Goal: Task Accomplishment & Management: Manage account settings

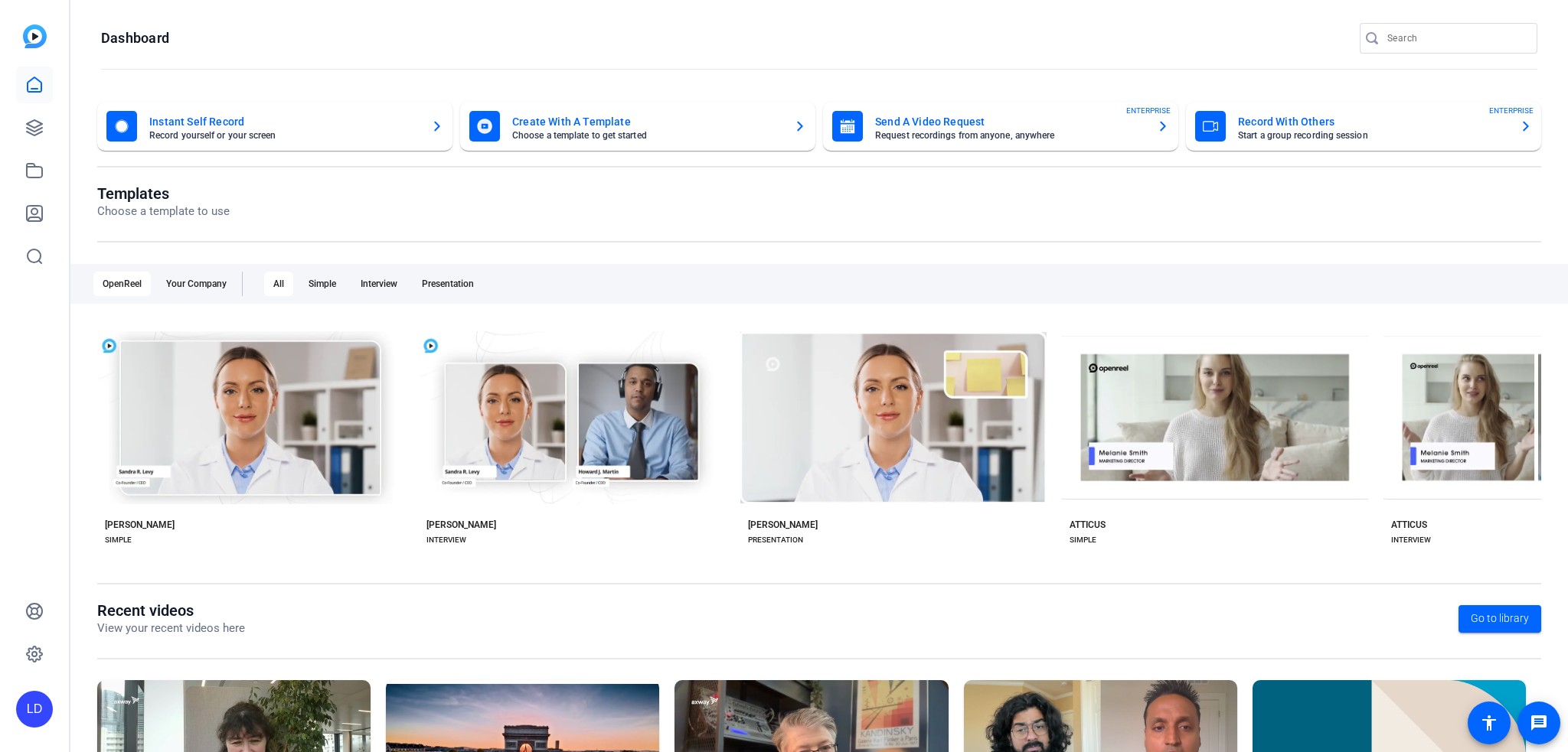
click at [39, 486] on div "LD" at bounding box center [35, 709] width 37 height 37
click at [67, 486] on div "LD [PERSON_NAME] Axway Inc. logout" at bounding box center [114, 696] width 195 height 55
click at [48, 486] on link at bounding box center [35, 611] width 37 height 37
click at [39, 486] on icon at bounding box center [35, 655] width 16 height 16
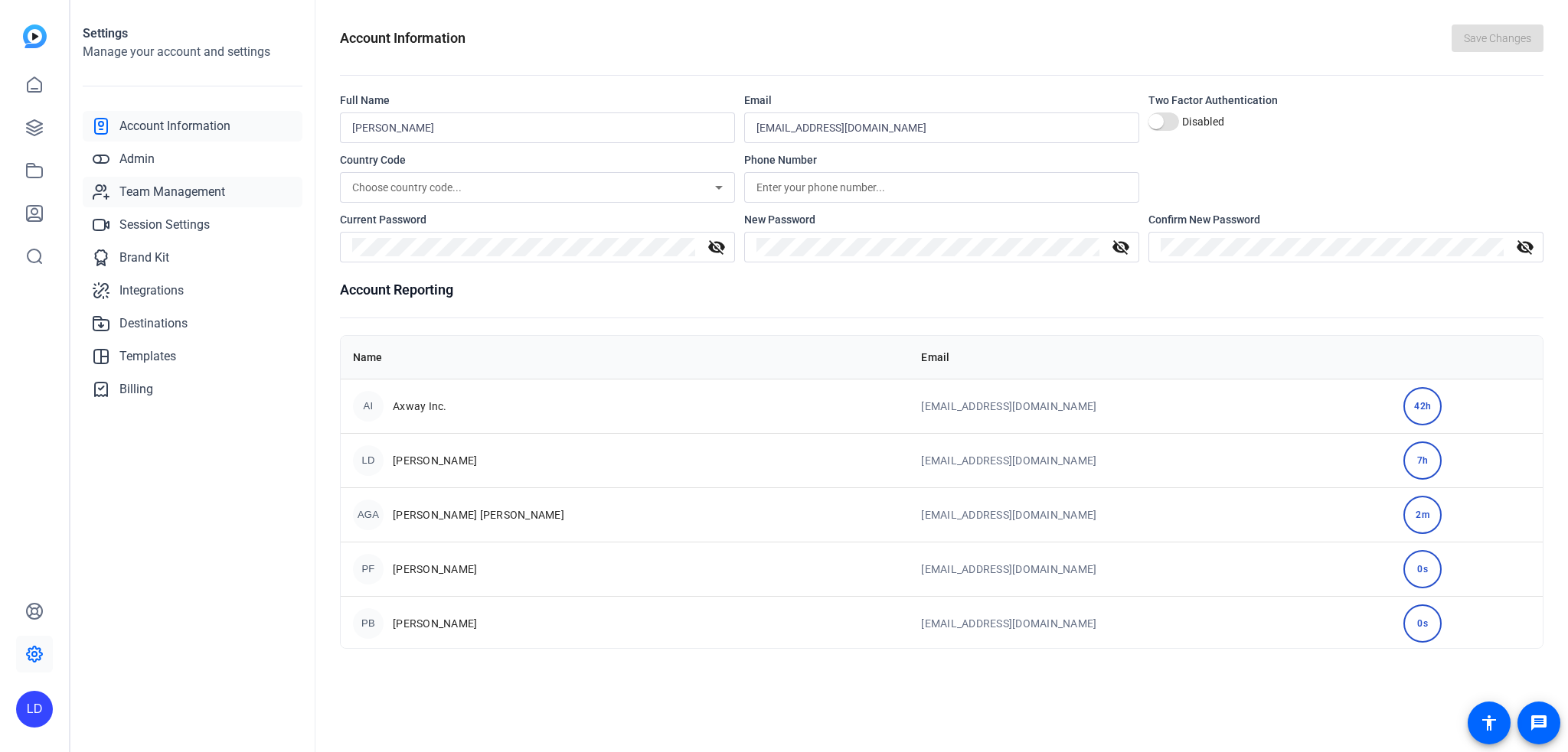
click at [200, 204] on link "Team Management" at bounding box center [192, 192] width 220 height 31
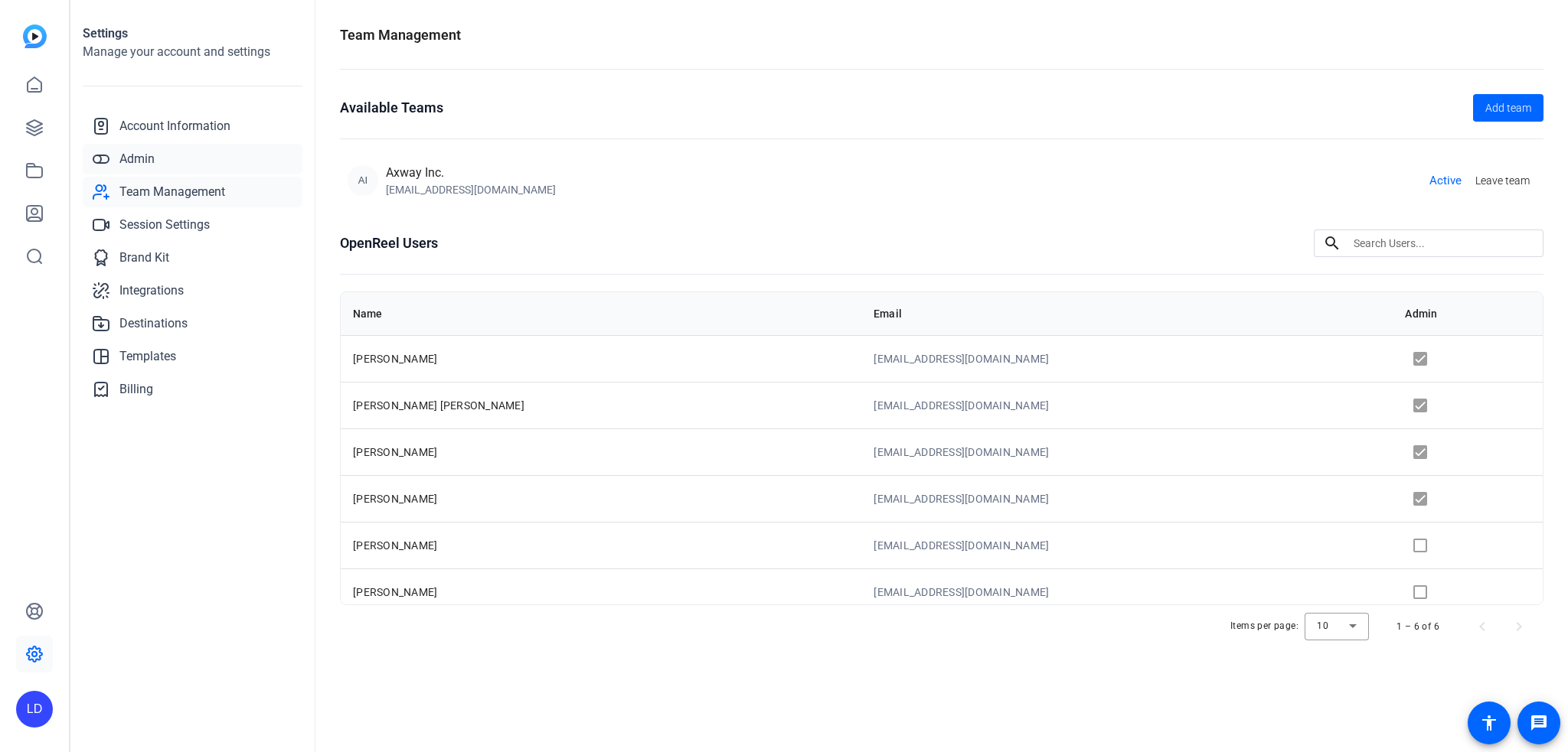
click at [131, 161] on span "Admin" at bounding box center [137, 158] width 35 height 18
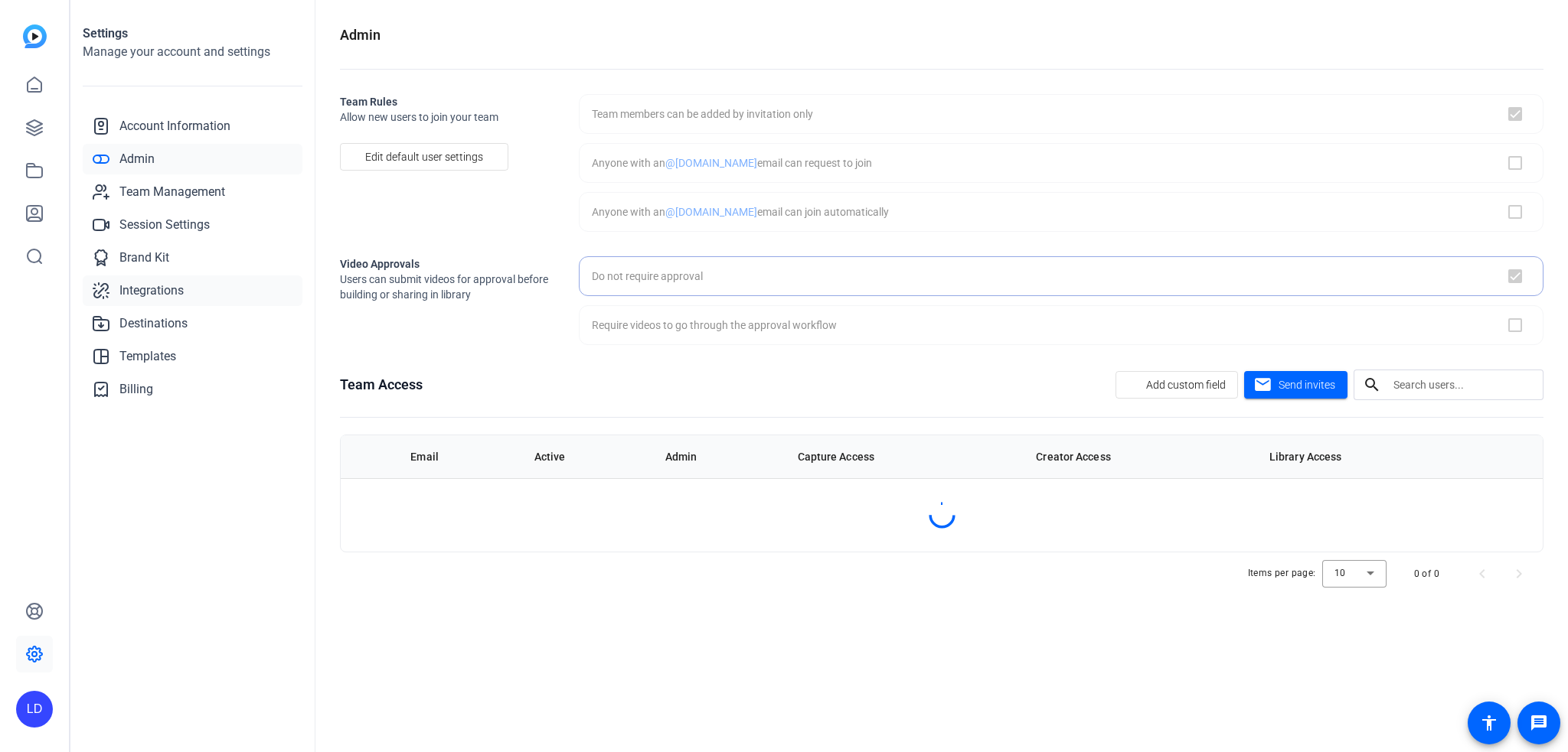
checkbox input "true"
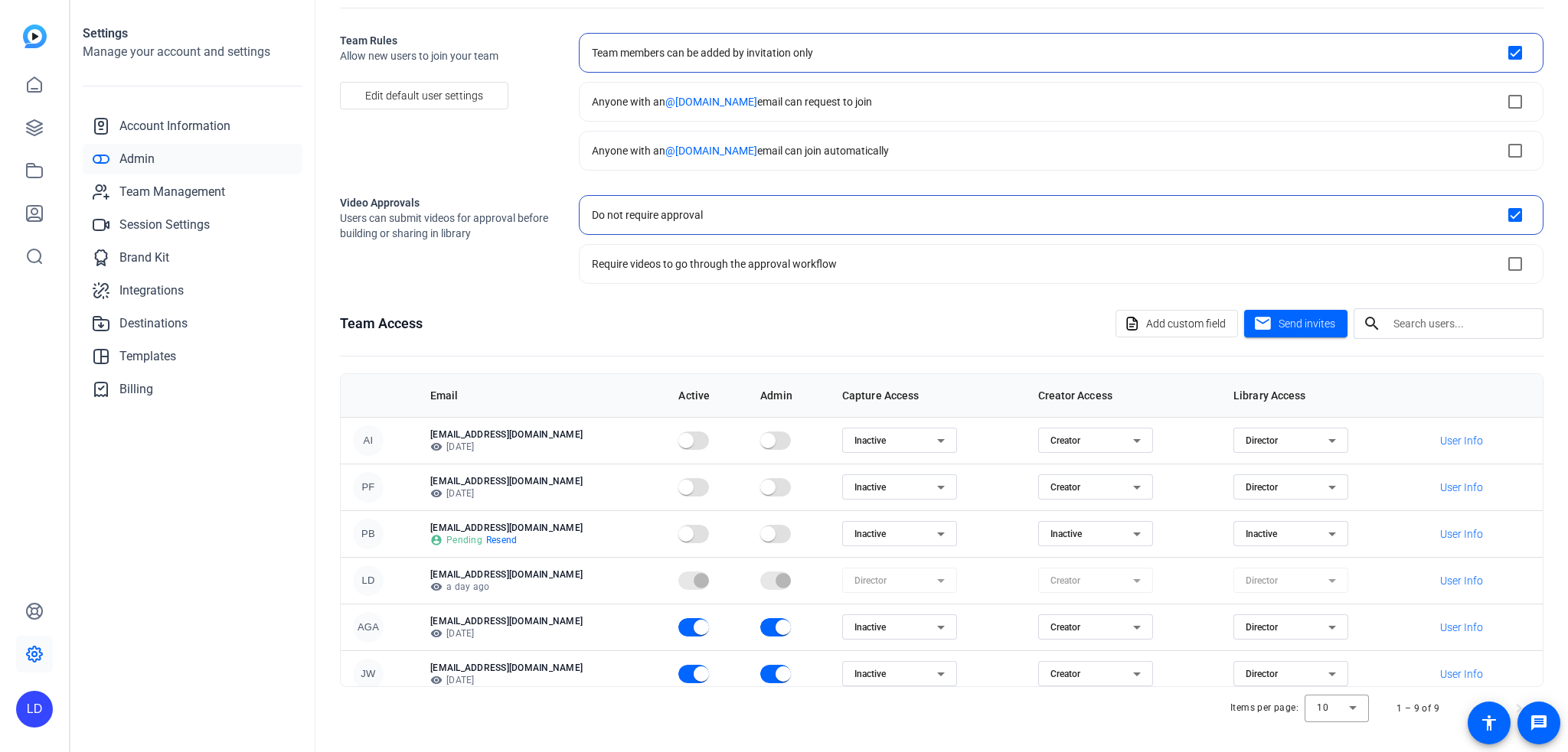
click at [1073, 440] on div "Creator" at bounding box center [1092, 440] width 83 height 18
click at [1073, 440] on div at bounding box center [784, 376] width 1568 height 752
click at [963, 318] on div "Team Access Add custom field mail Send invites search" at bounding box center [942, 324] width 1203 height 31
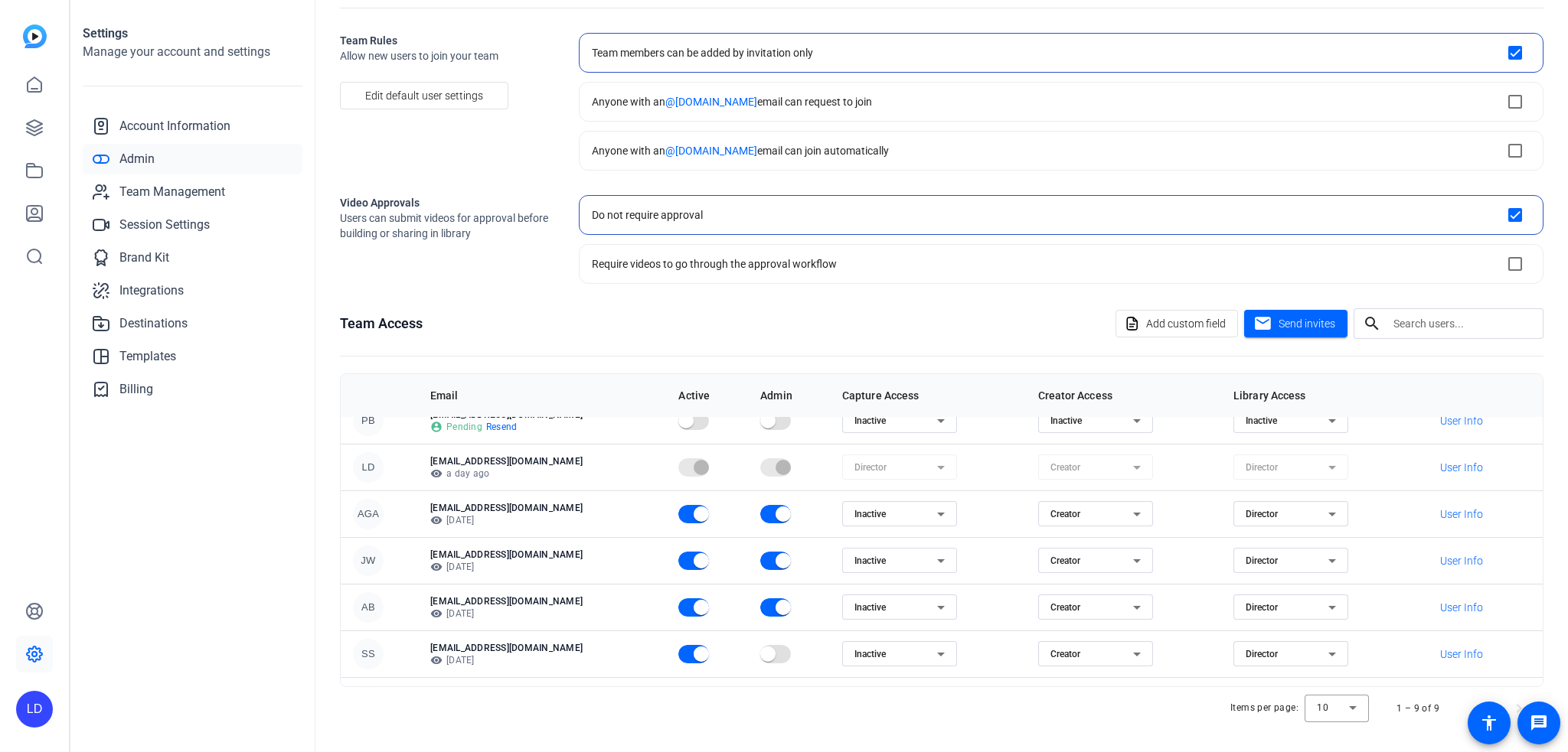
scroll to position [149, 0]
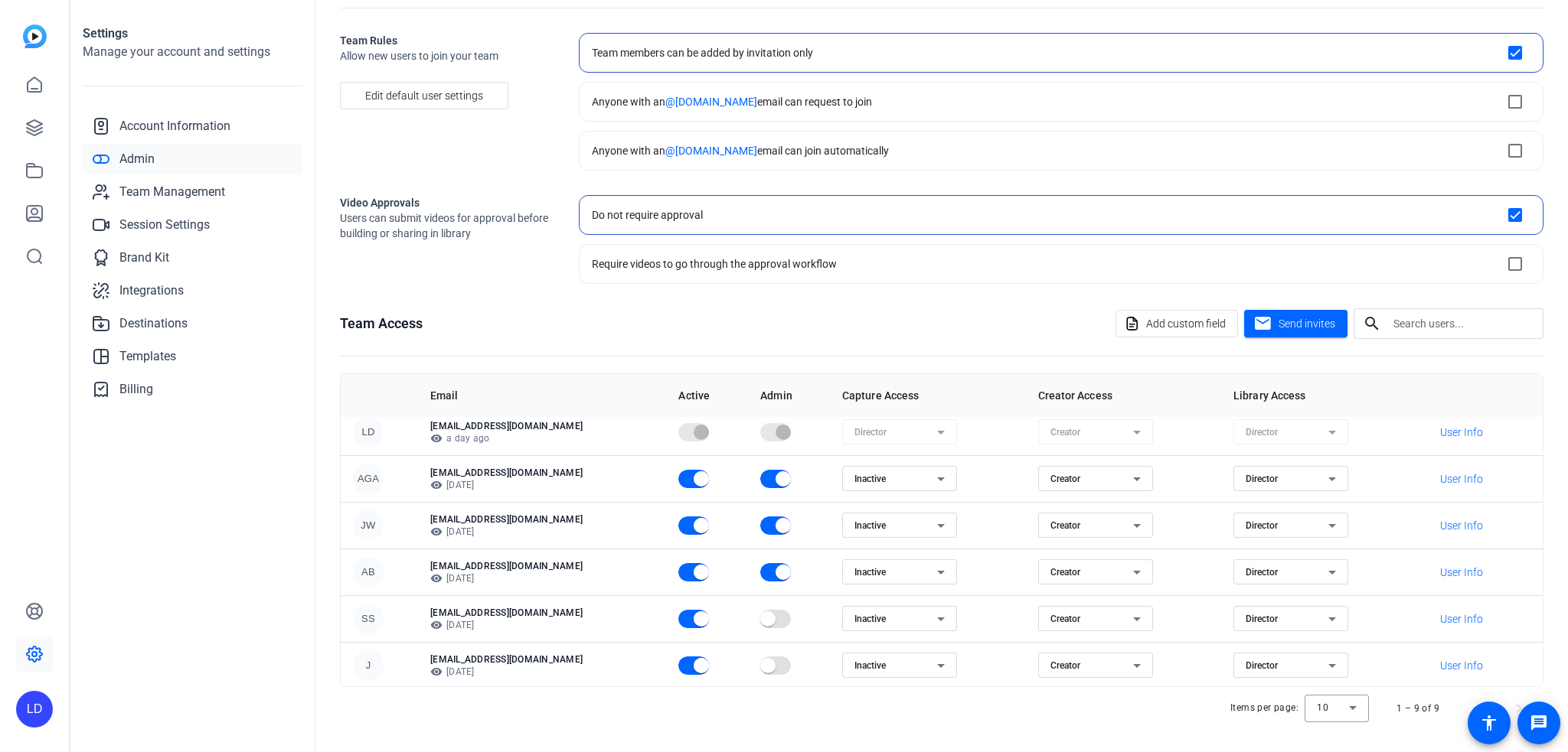
click at [1128, 486] on icon at bounding box center [1136, 666] width 18 height 18
click at [1140, 486] on div at bounding box center [784, 376] width 1568 height 752
